Goal: Transaction & Acquisition: Purchase product/service

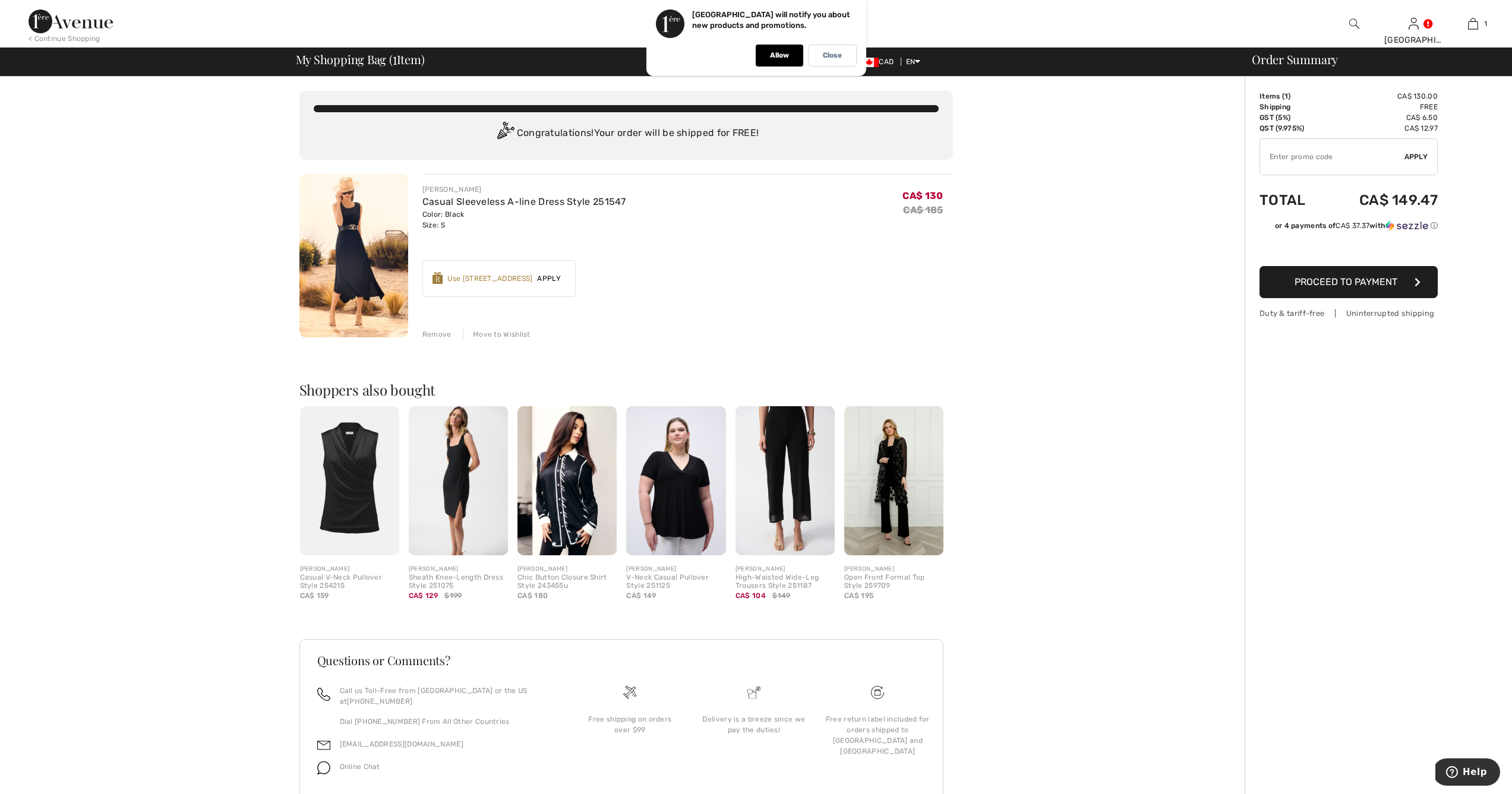
click at [351, 463] on img at bounding box center [349, 480] width 99 height 149
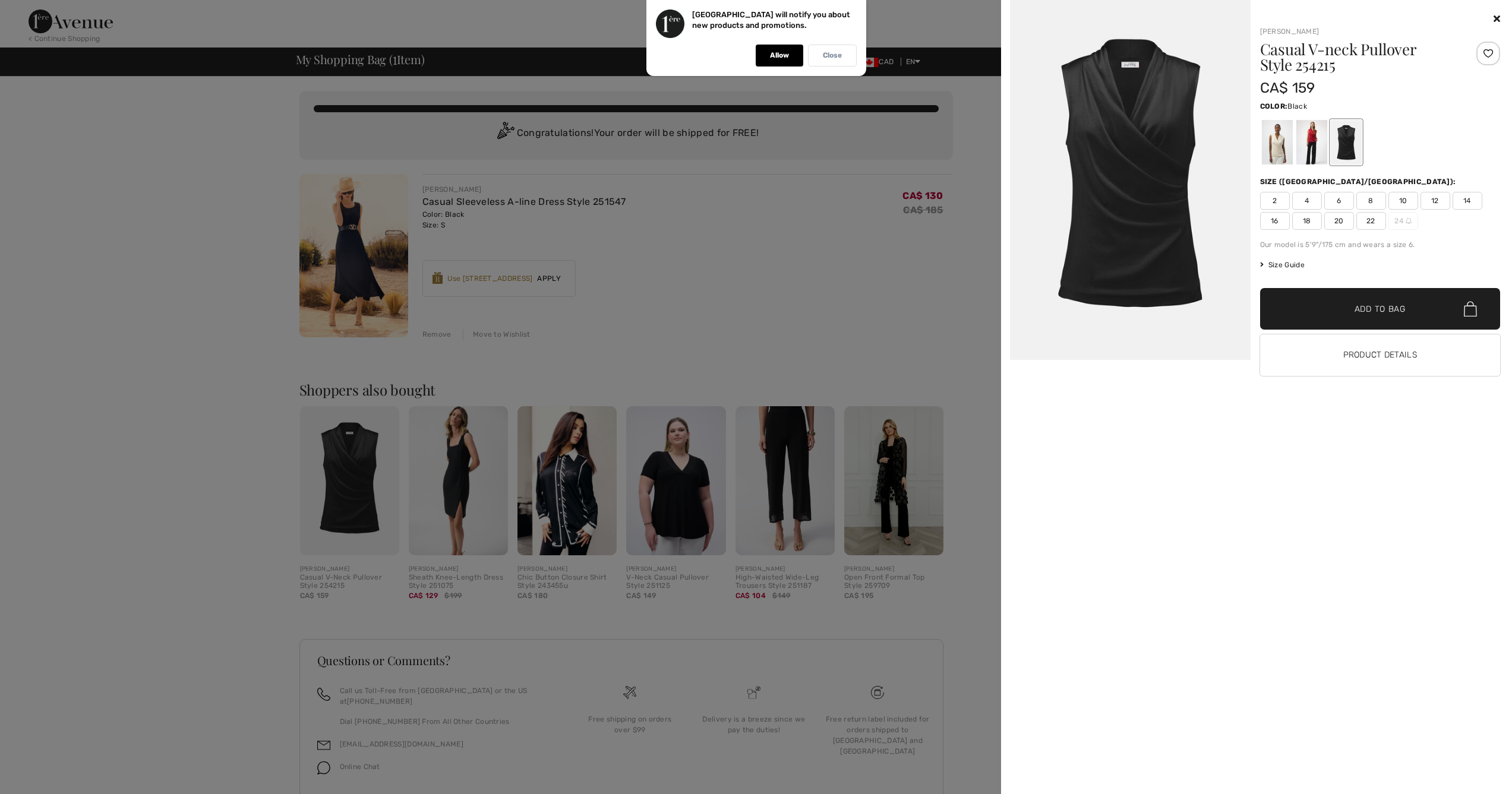
click at [848, 57] on div "Close" at bounding box center [831, 56] width 48 height 22
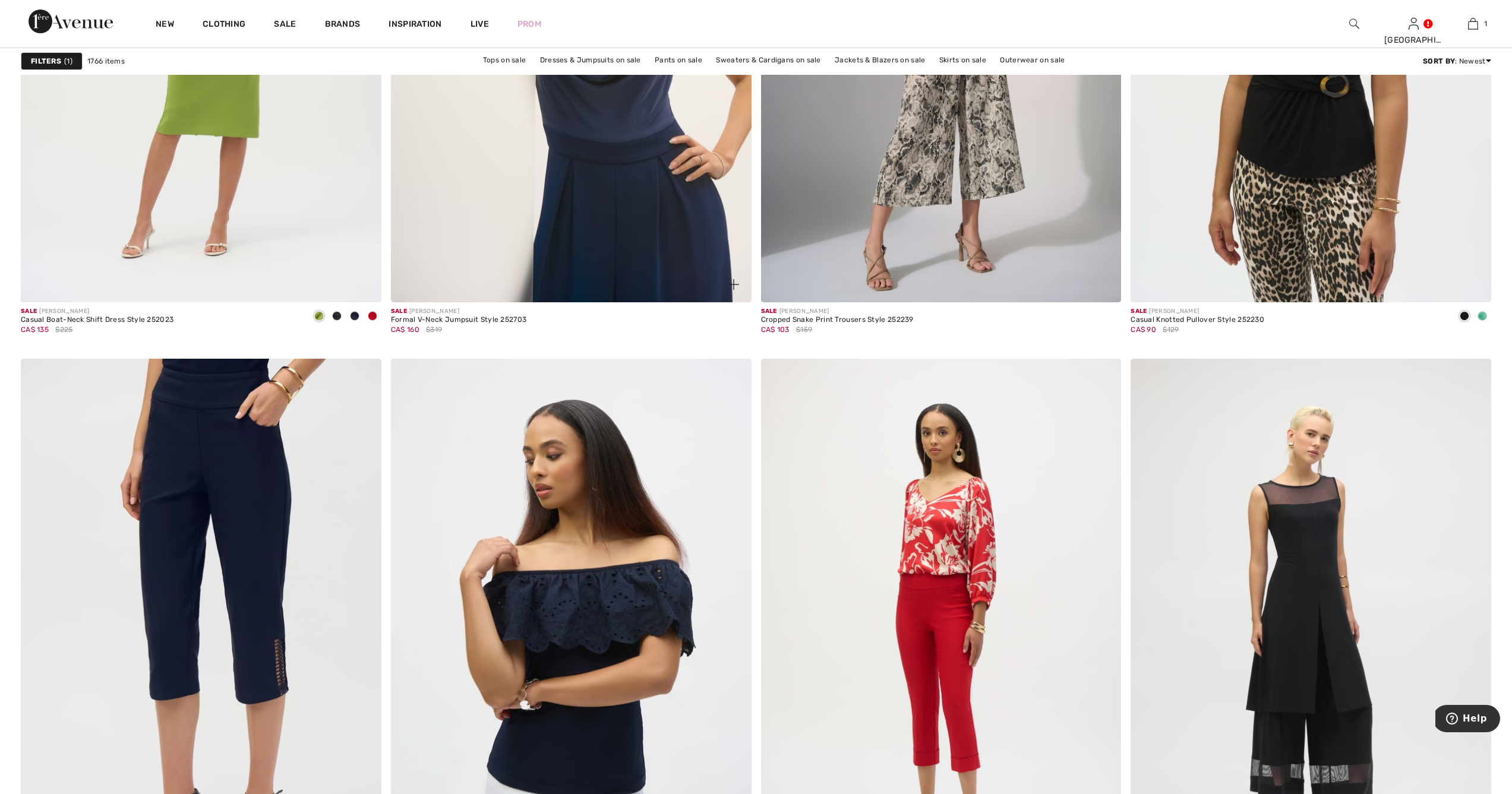
scroll to position [8813, 0]
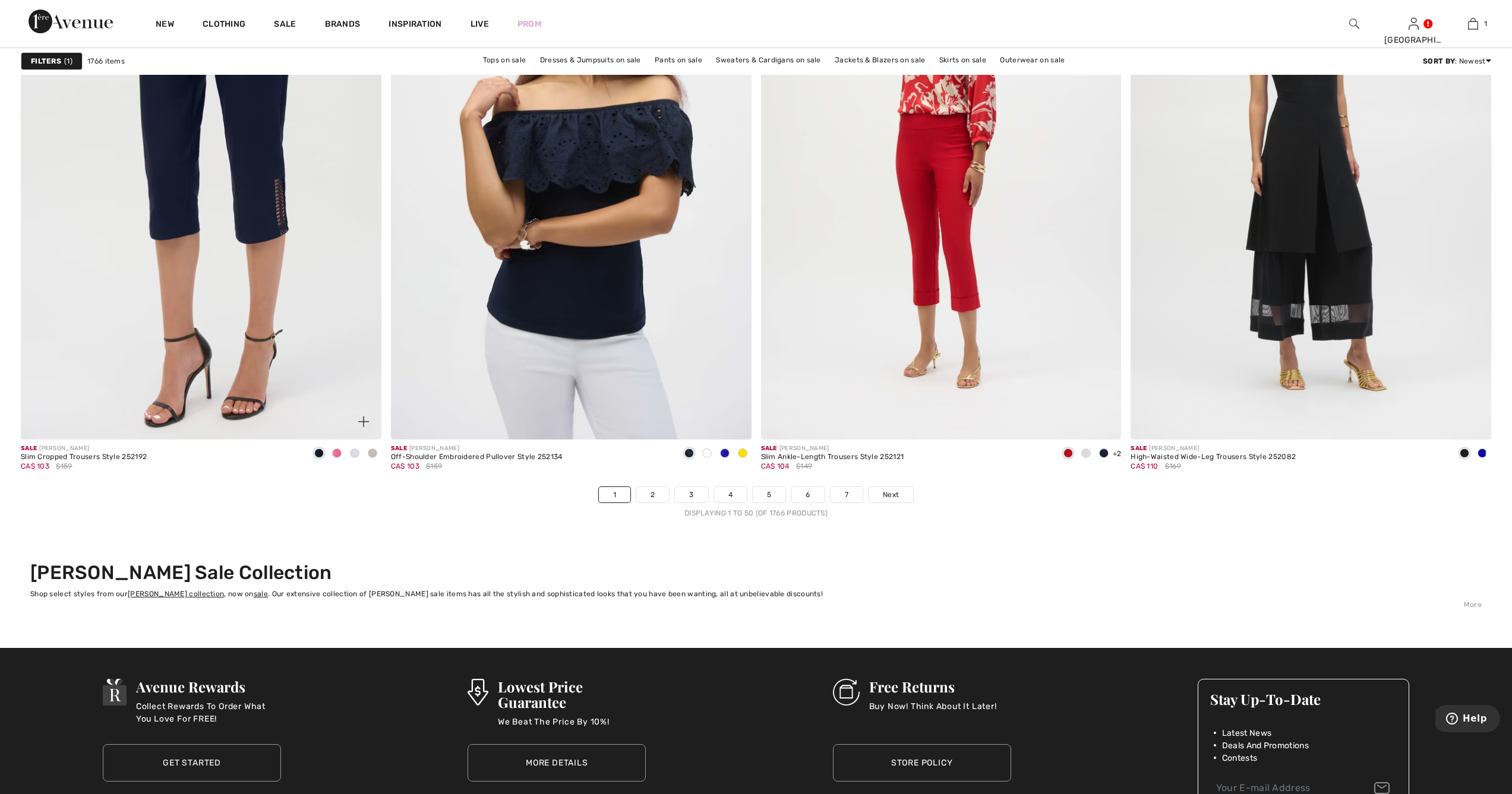
click at [336, 450] on span at bounding box center [336, 453] width 9 height 9
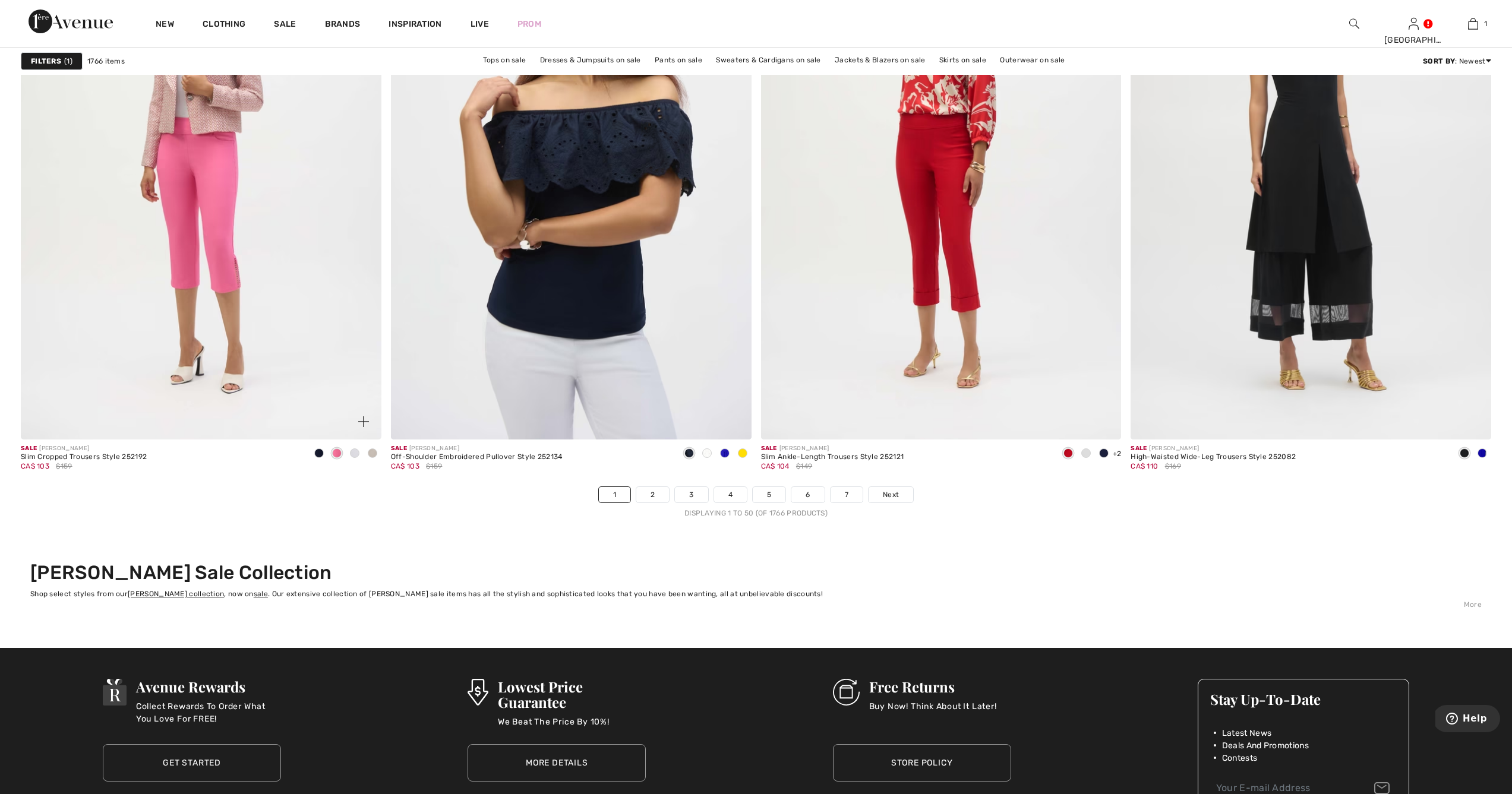
click at [354, 452] on span at bounding box center [354, 453] width 9 height 9
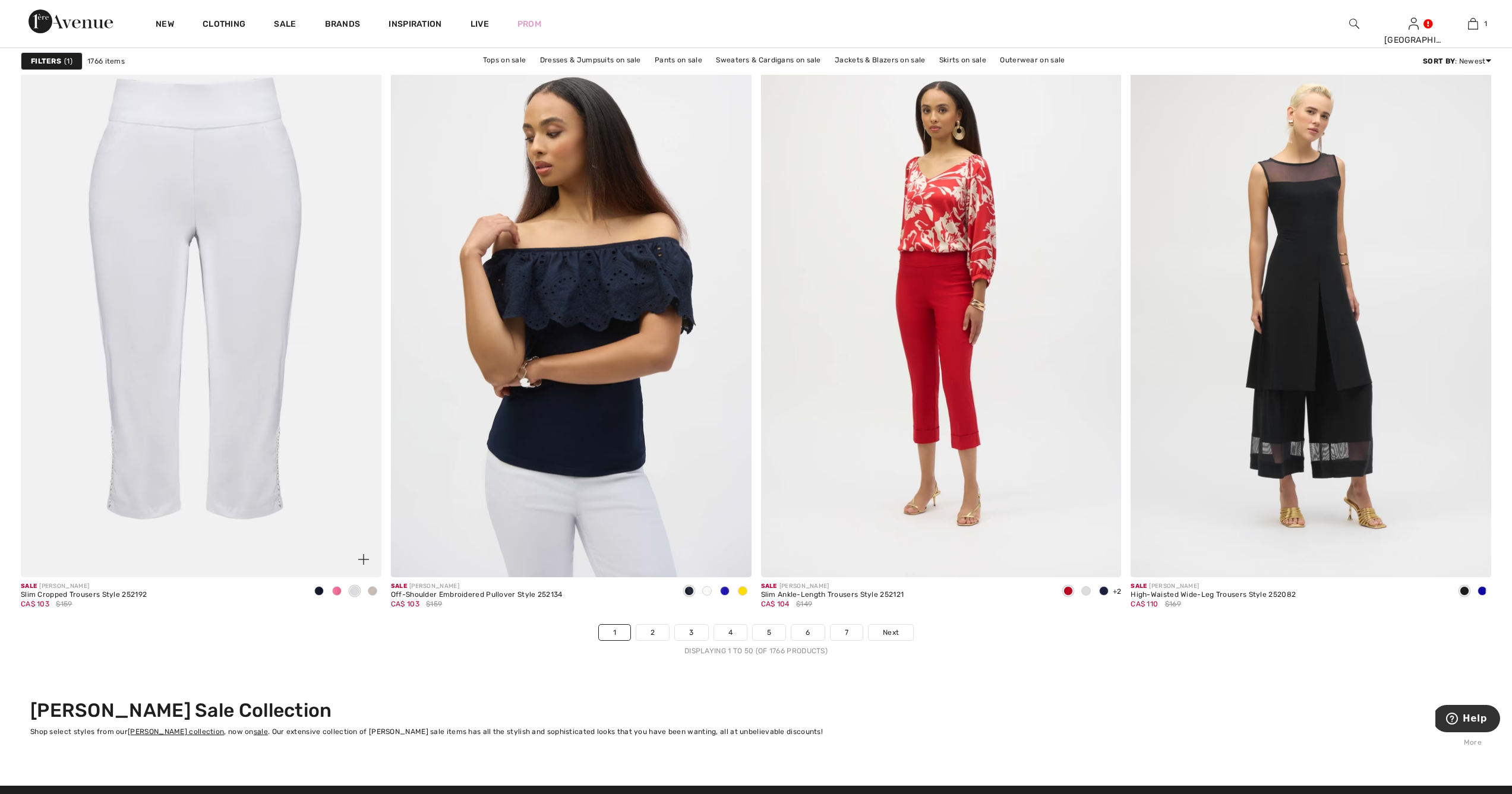
scroll to position [8675, 0]
click at [374, 593] on span at bounding box center [372, 591] width 9 height 9
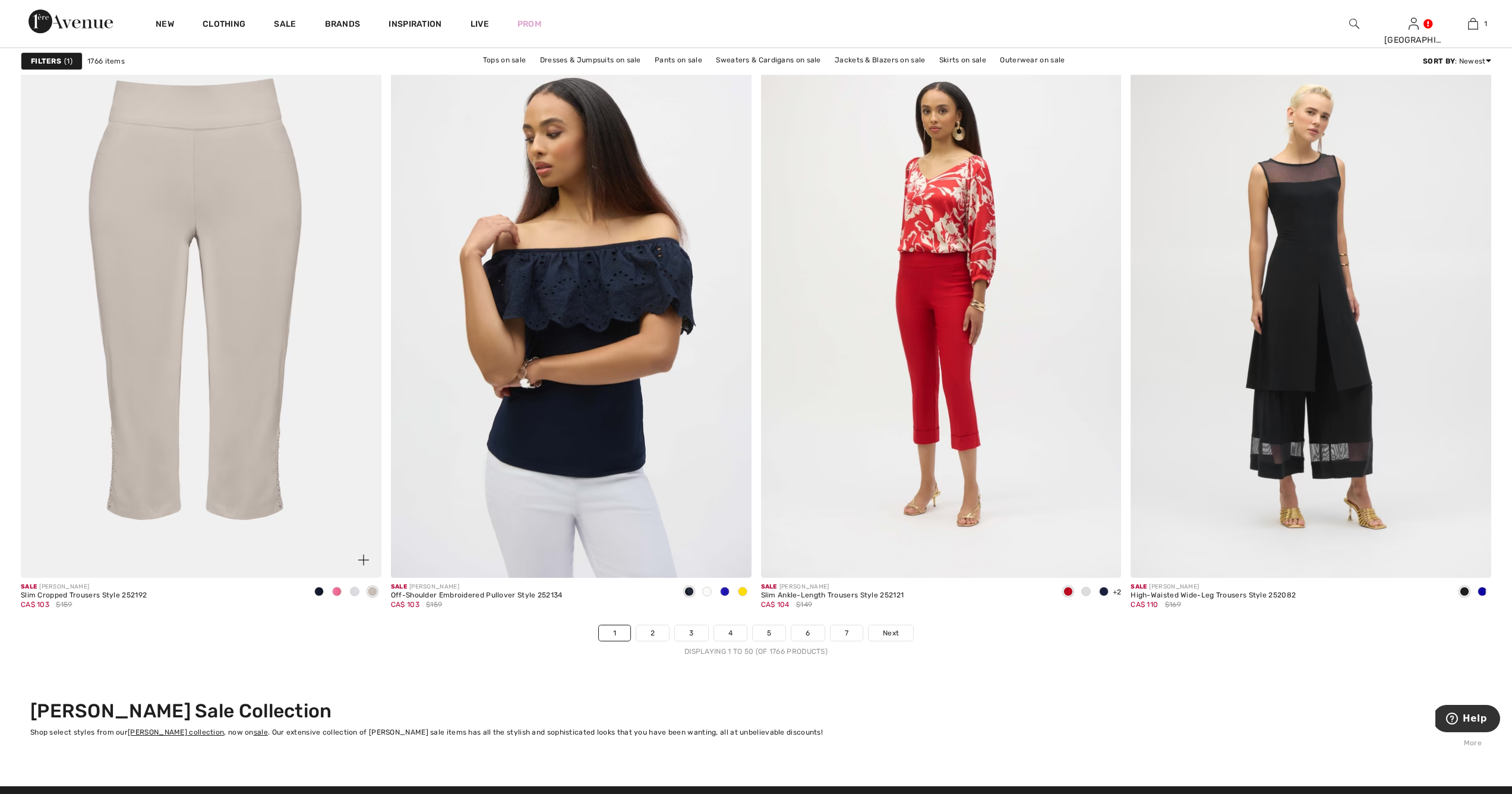
click at [374, 593] on span at bounding box center [372, 591] width 9 height 9
click at [1085, 591] on span at bounding box center [1086, 591] width 9 height 9
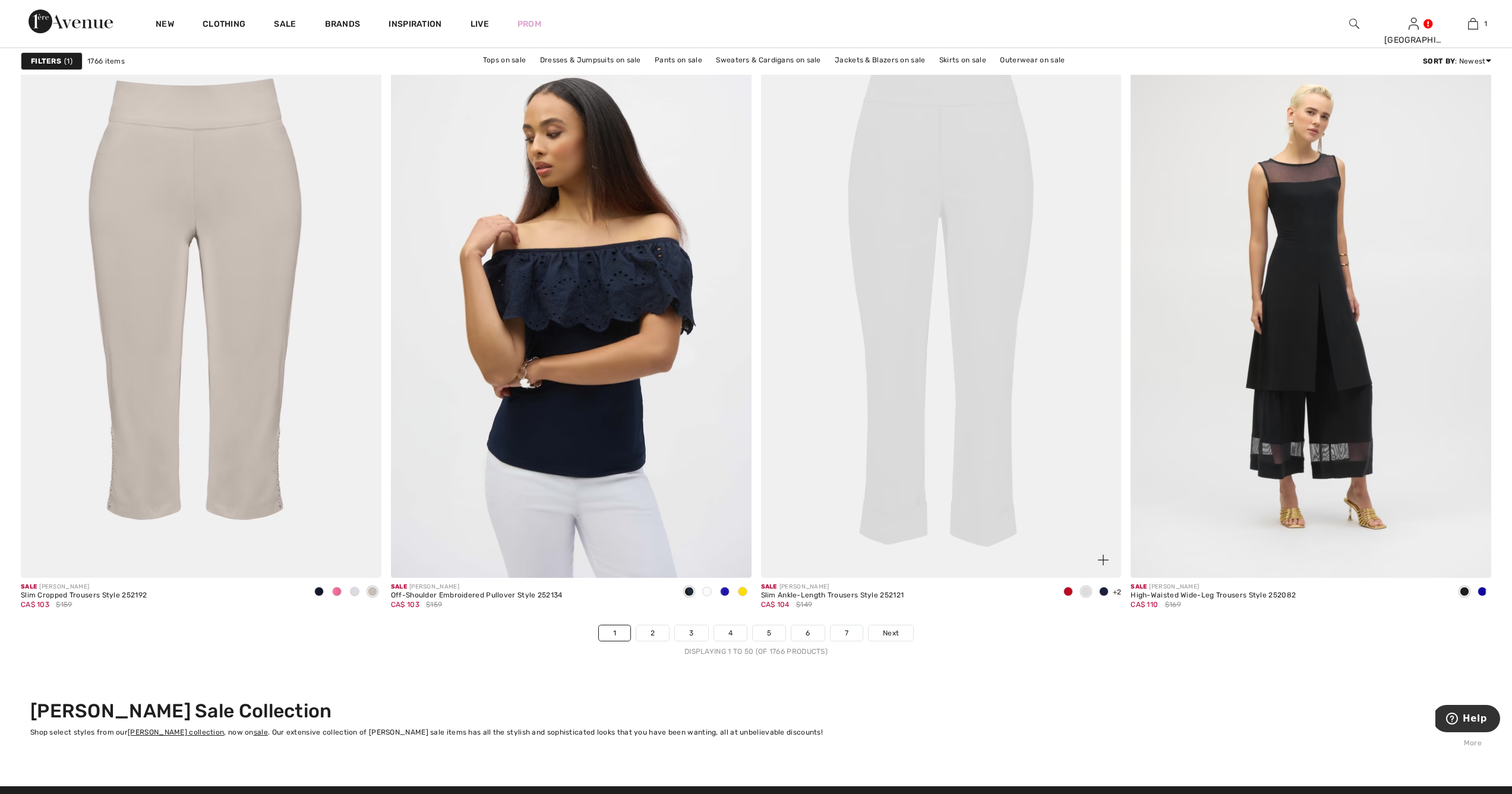
click at [1106, 591] on span at bounding box center [1103, 591] width 9 height 9
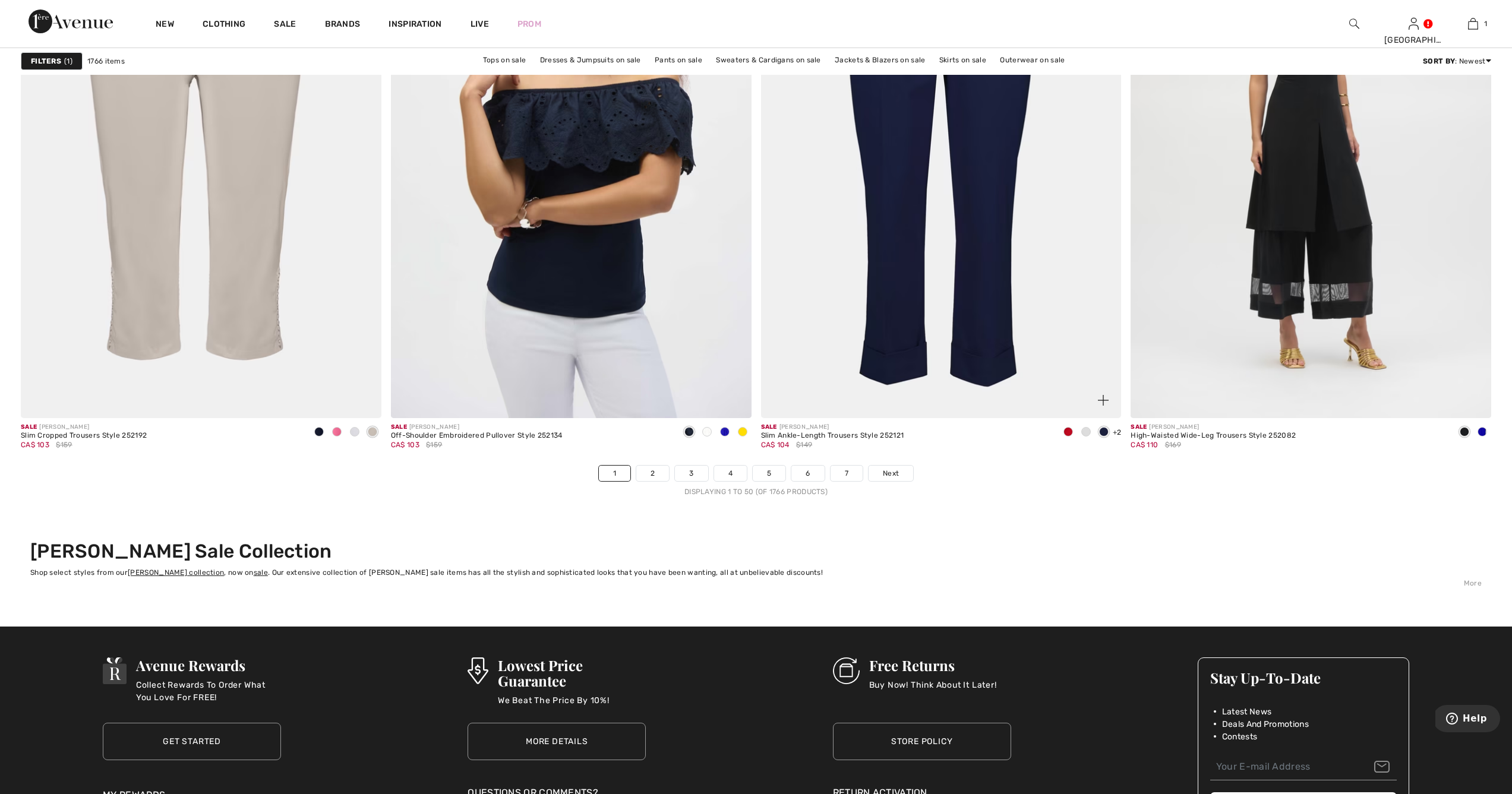
scroll to position [9057, 0]
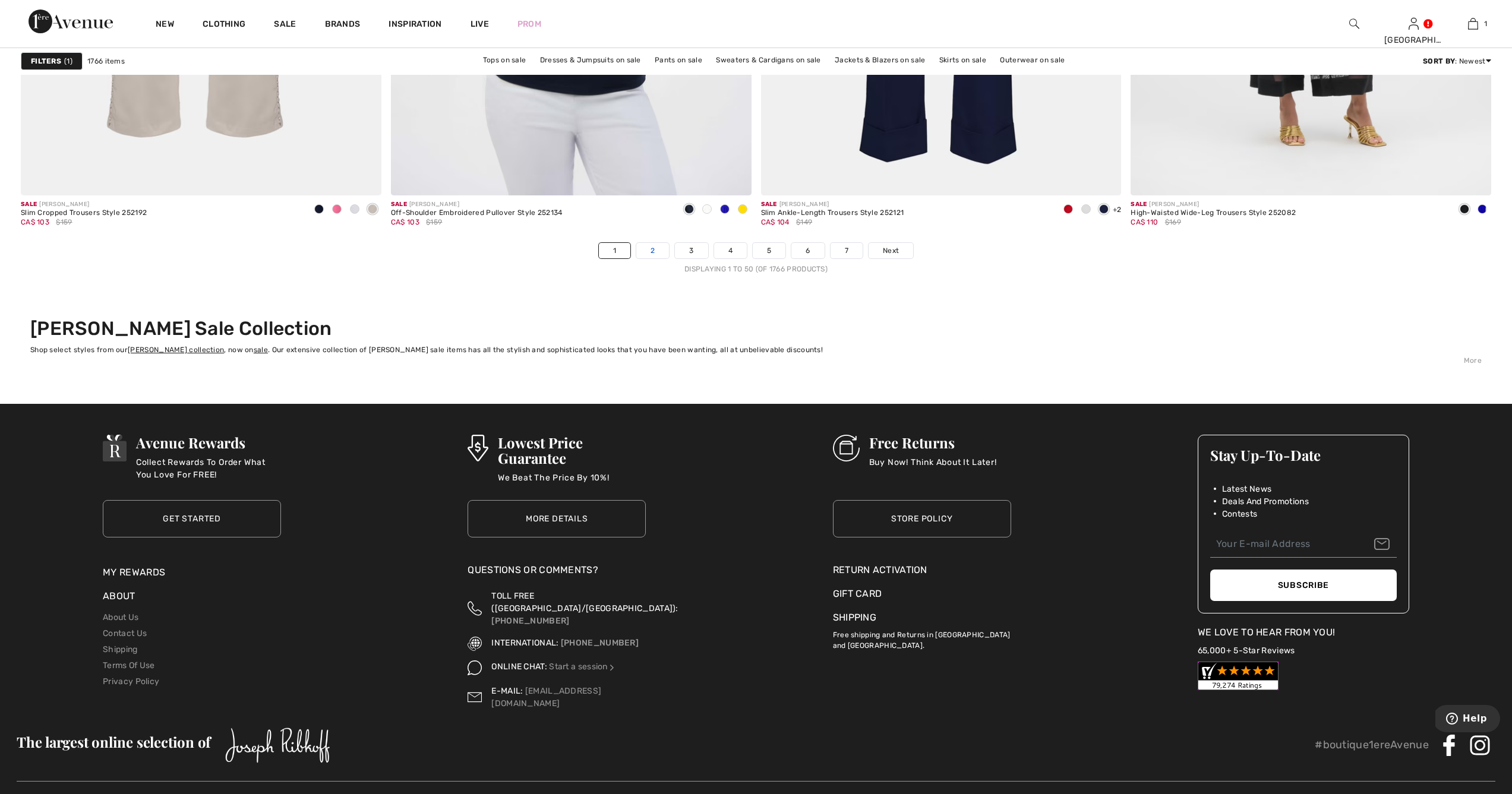
click at [656, 246] on link "2" at bounding box center [653, 251] width 33 height 15
click at [653, 247] on link "2" at bounding box center [653, 251] width 33 height 15
click at [651, 252] on link "2" at bounding box center [653, 251] width 33 height 15
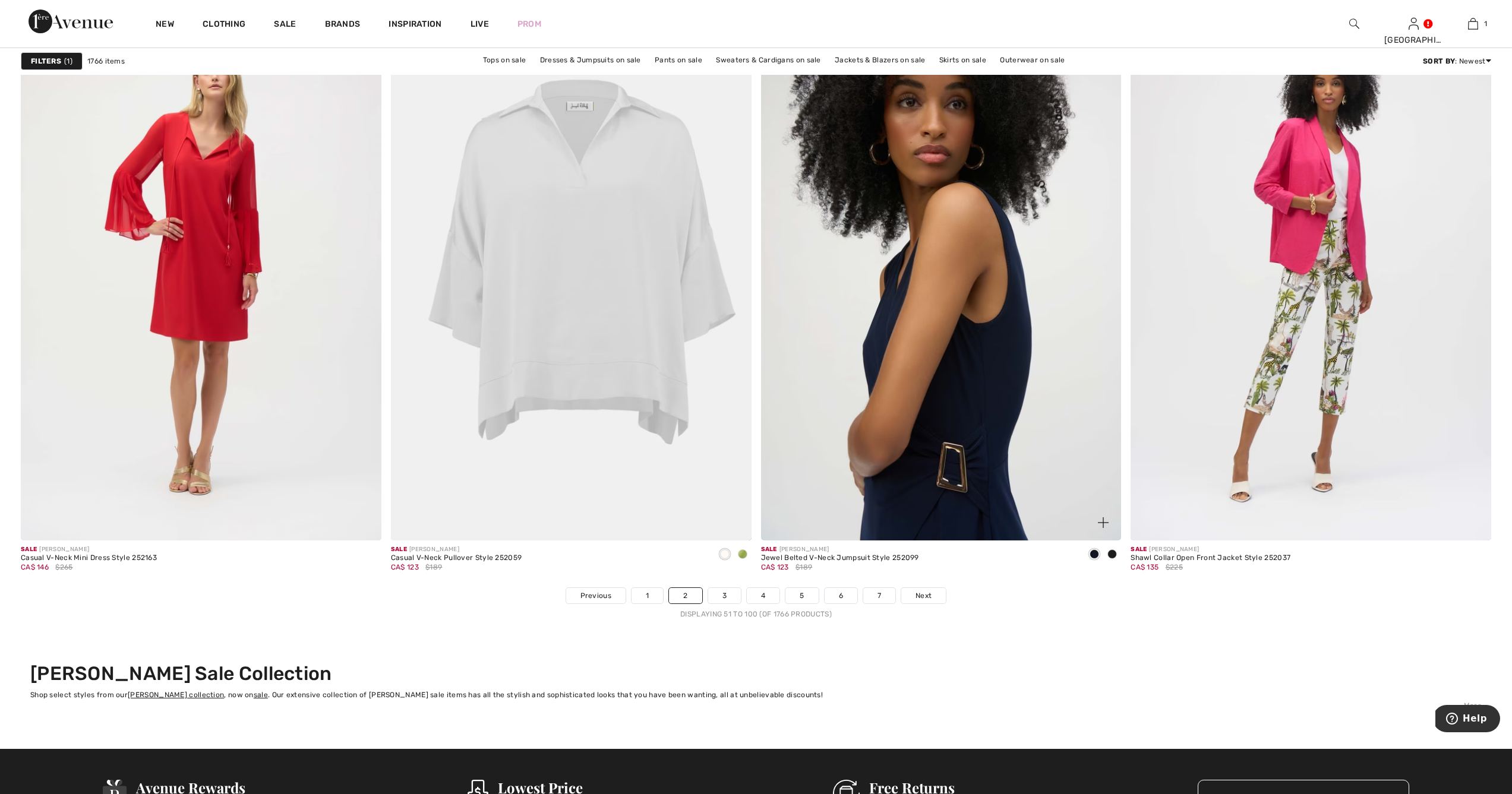
scroll to position [8769, 0]
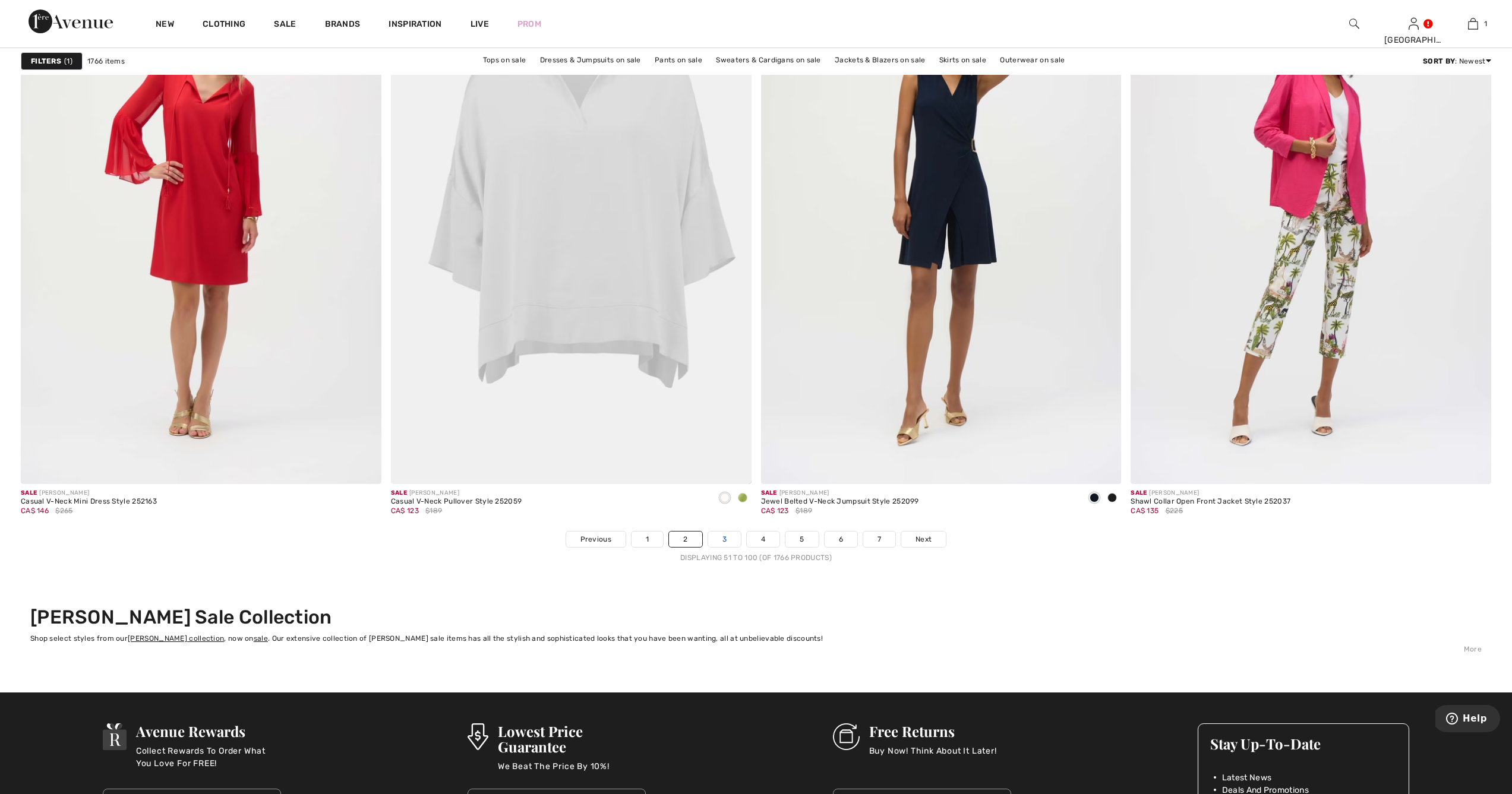
click at [727, 538] on link "3" at bounding box center [725, 539] width 33 height 15
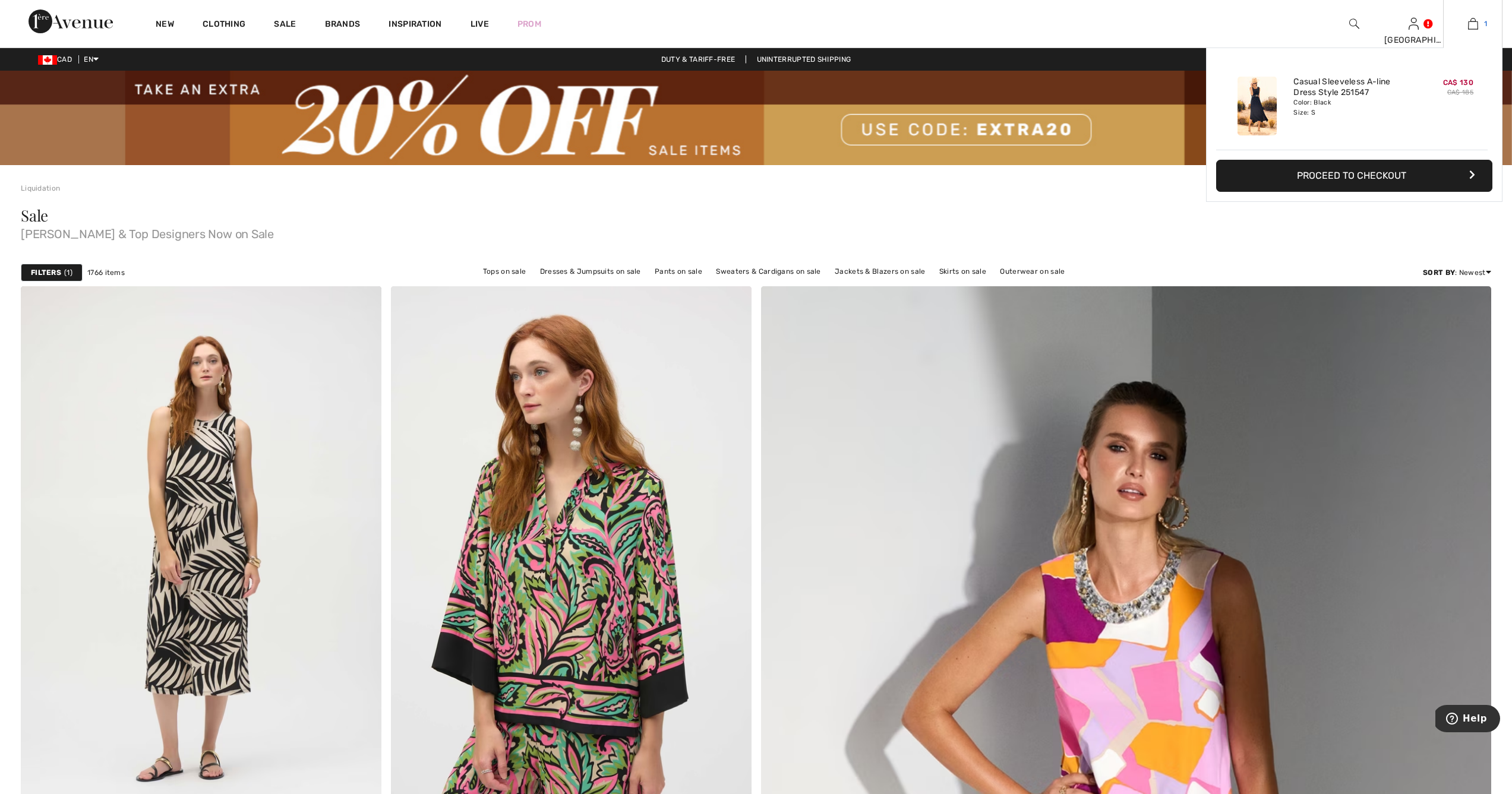
click at [1473, 31] on img at bounding box center [1473, 24] width 10 height 14
click at [1271, 95] on img at bounding box center [1257, 105] width 39 height 58
click at [1268, 91] on img at bounding box center [1257, 105] width 39 height 58
